Goal: Use online tool/utility: Utilize a website feature to perform a specific function

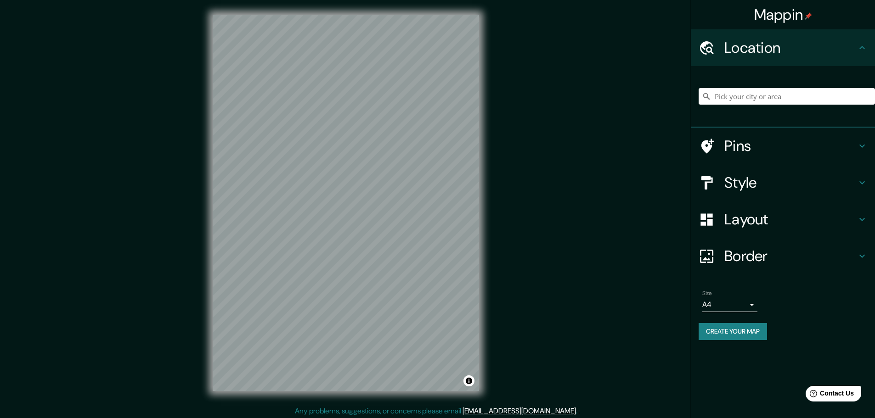
click at [128, 162] on div "Mappin Location Pins Style Layout Border Choose a border. Hint : you can make l…" at bounding box center [437, 210] width 875 height 421
click at [758, 222] on h4 "Layout" at bounding box center [790, 219] width 132 height 18
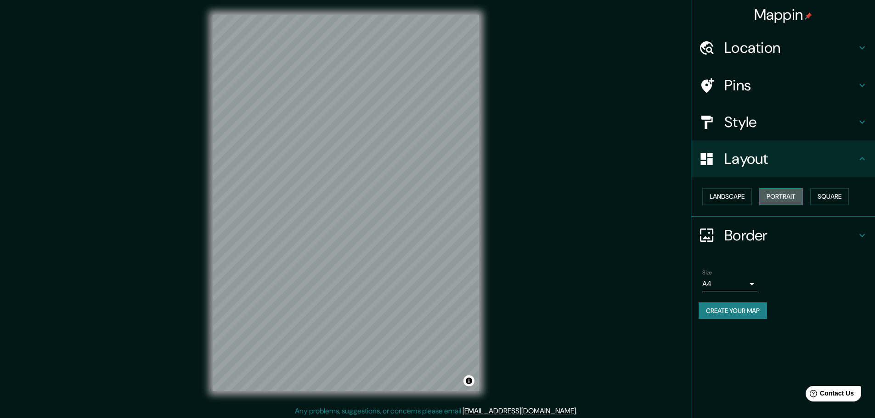
click at [782, 191] on button "Portrait" at bounding box center [781, 196] width 44 height 17
click at [823, 191] on button "Square" at bounding box center [829, 196] width 39 height 17
